Goal: Task Accomplishment & Management: Manage account settings

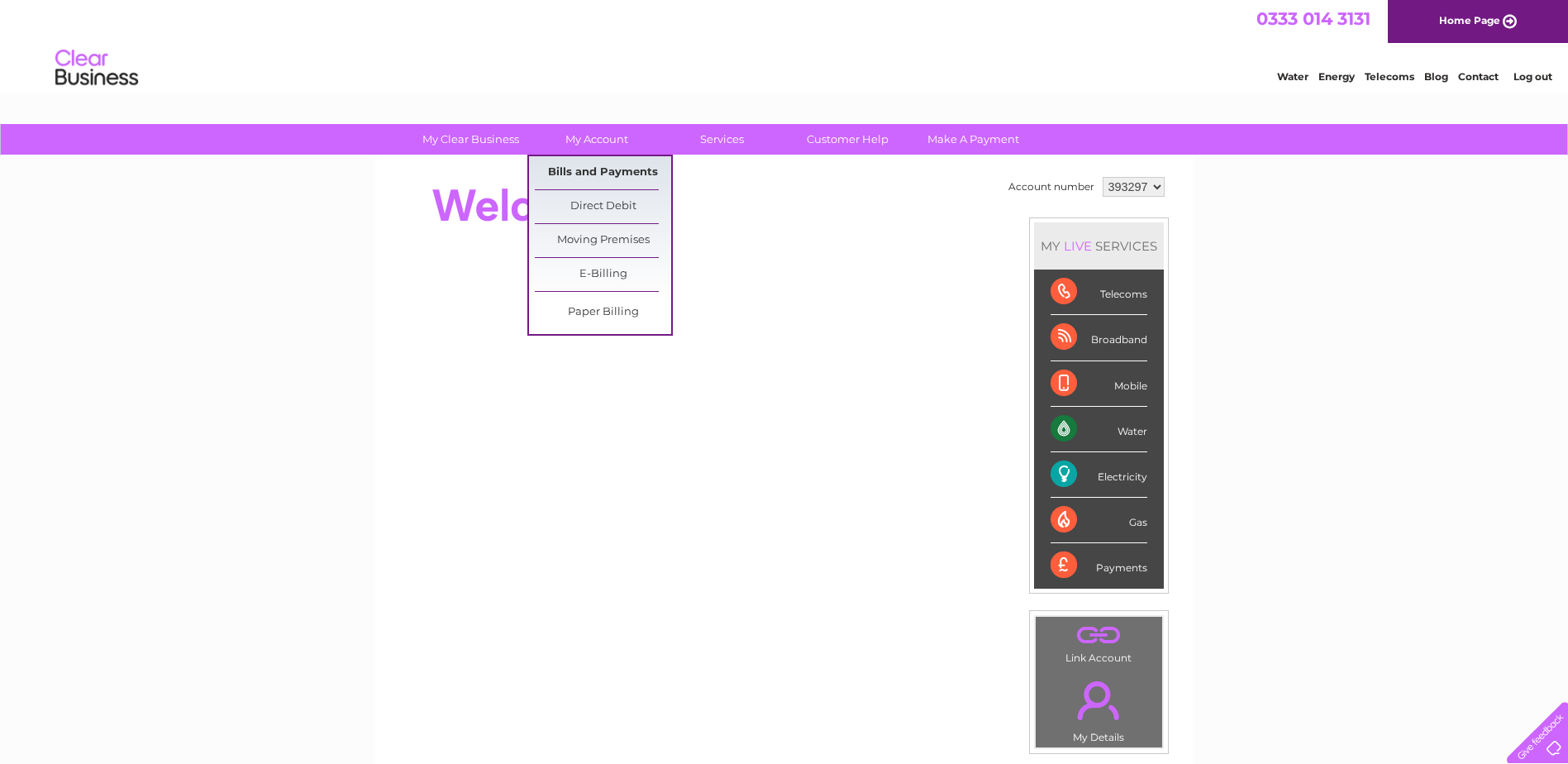
click at [602, 174] on link "Bills and Payments" at bounding box center [603, 173] width 136 height 33
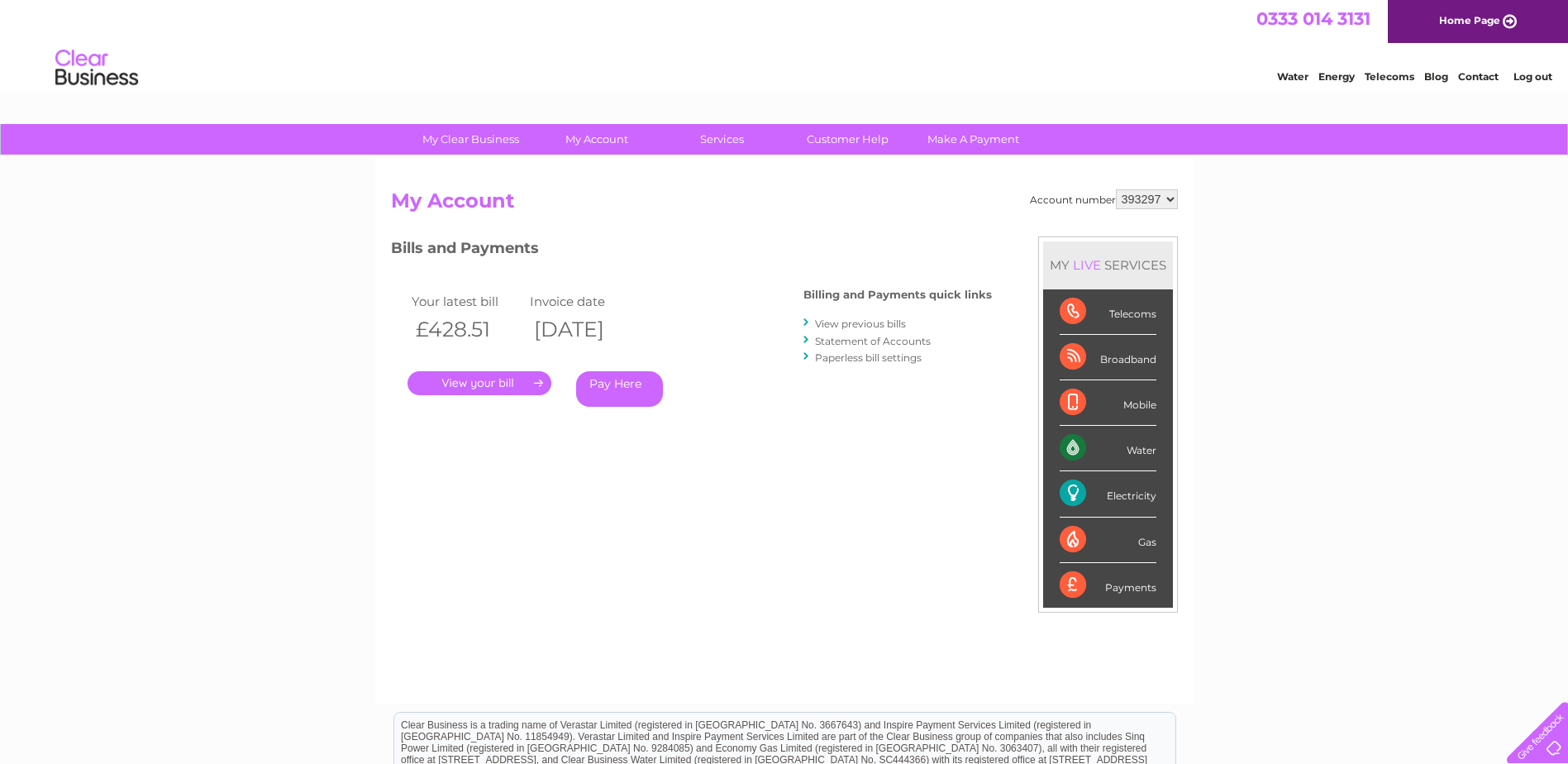
click at [508, 376] on link "." at bounding box center [480, 382] width 144 height 24
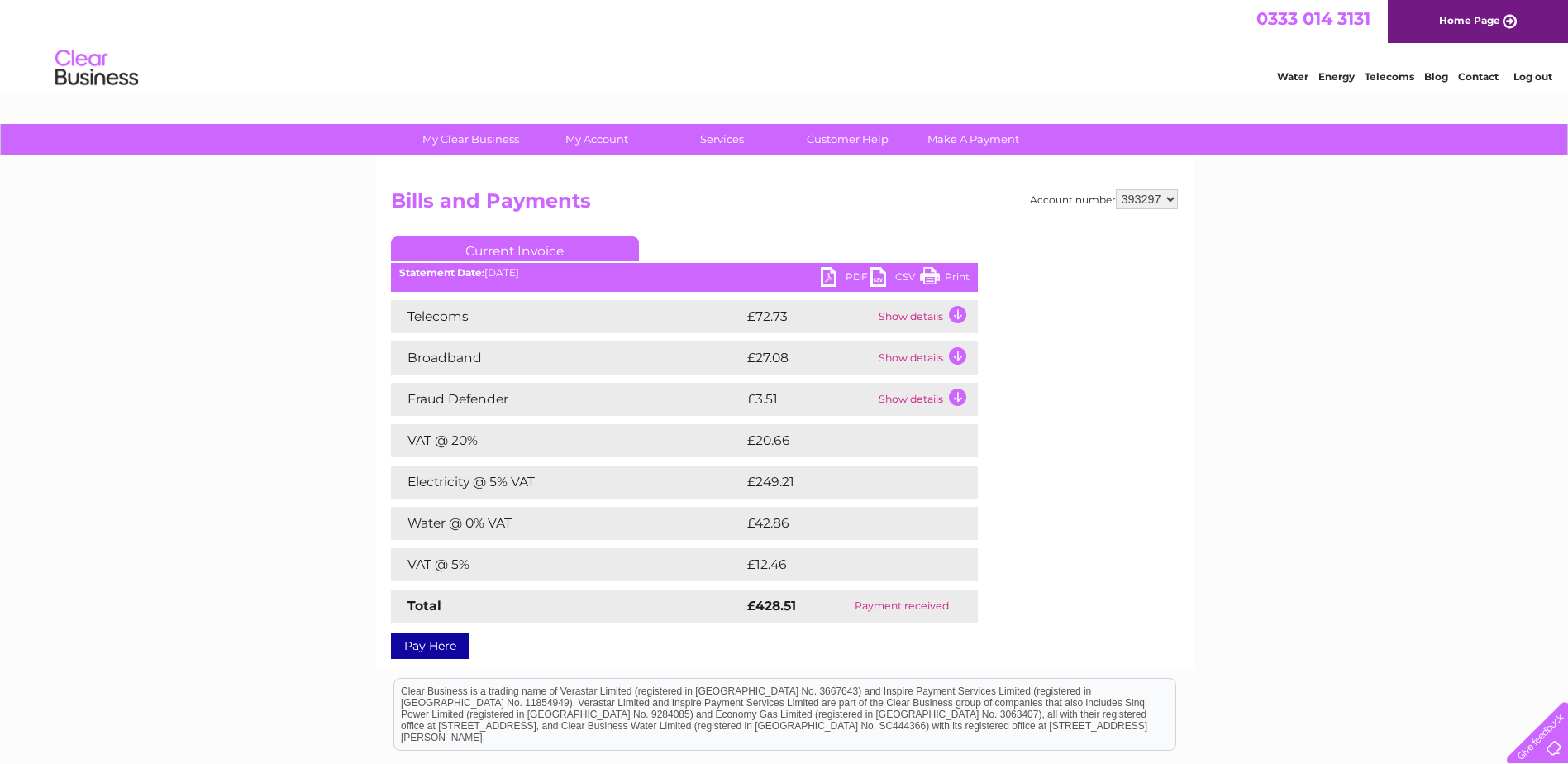
click at [825, 280] on link "PDF" at bounding box center [846, 278] width 50 height 24
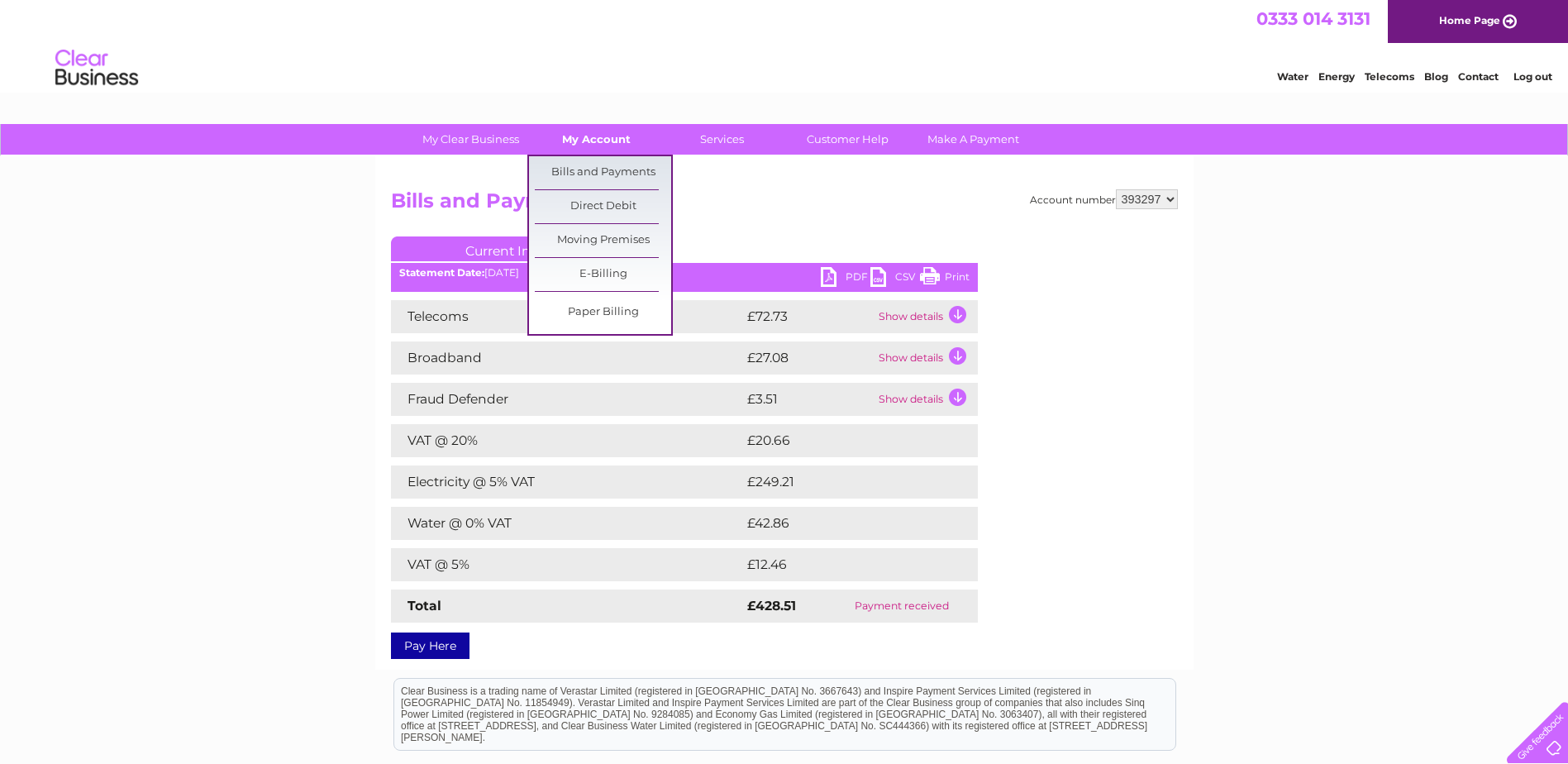
click at [584, 135] on link "My Account" at bounding box center [596, 139] width 136 height 31
